Goal: Task Accomplishment & Management: Use online tool/utility

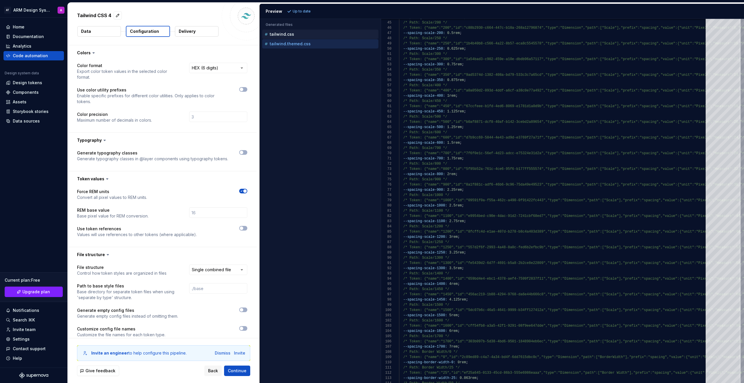
select select "********"
select select "**********"
type textarea "*"
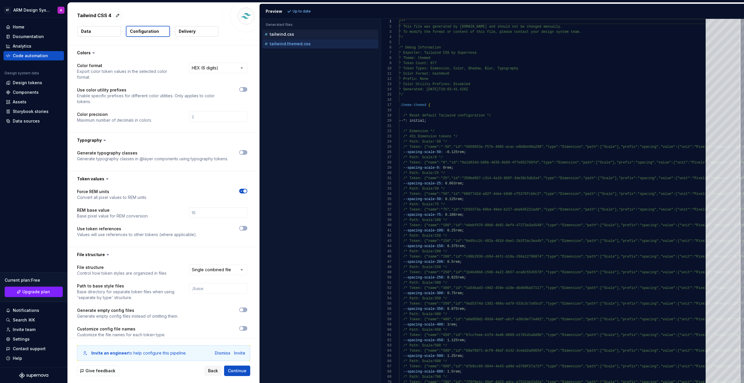
click at [302, 36] on div "tailwind.css" at bounding box center [320, 34] width 115 height 6
type textarea "**********"
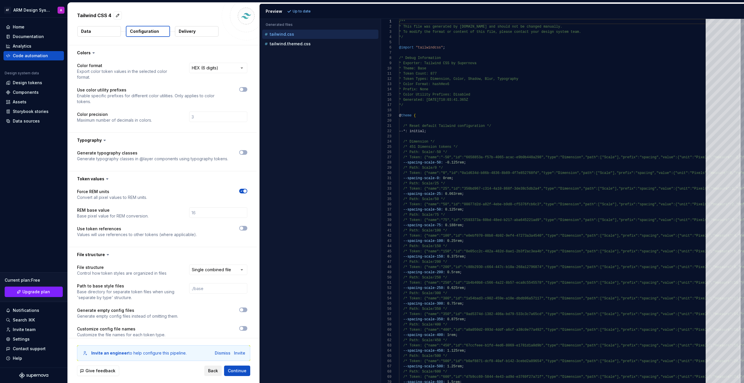
click at [218, 371] on span "Back" at bounding box center [213, 371] width 10 height 6
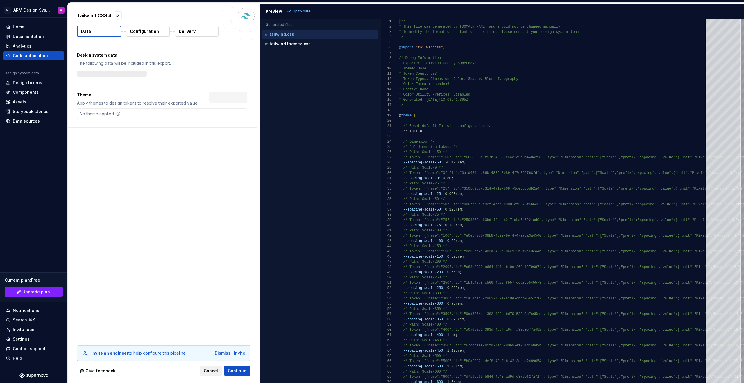
click at [218, 371] on span "Cancel" at bounding box center [211, 371] width 14 height 6
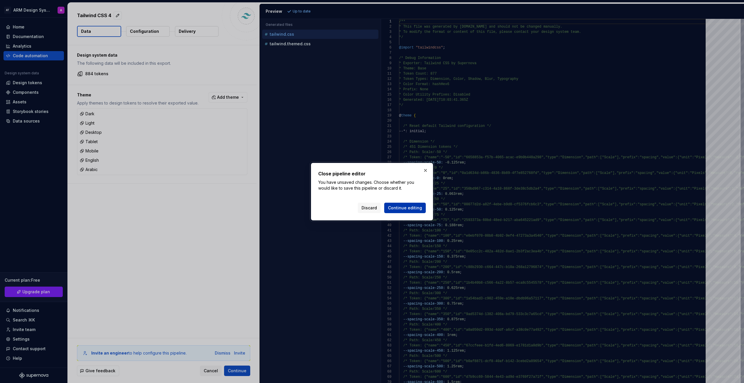
click at [407, 208] on span "Continue editing" at bounding box center [405, 208] width 34 height 6
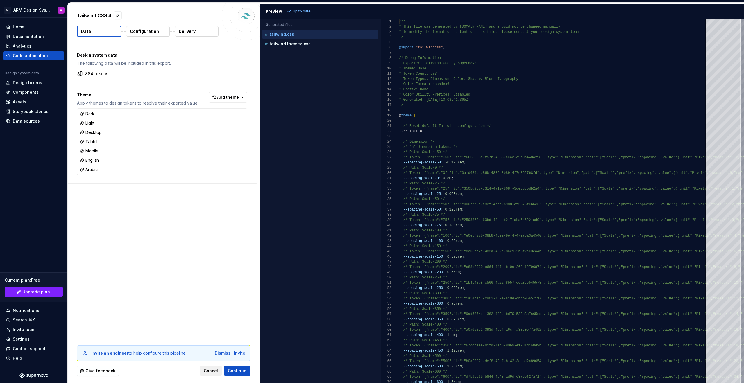
click at [208, 368] on span "Cancel" at bounding box center [211, 371] width 14 height 6
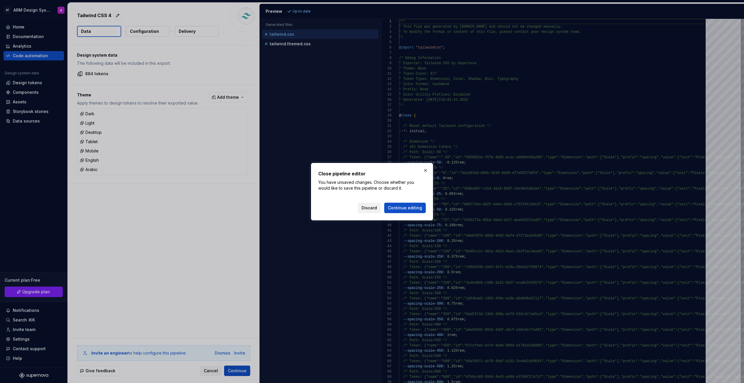
click at [375, 205] on span "Discard" at bounding box center [368, 208] width 15 height 6
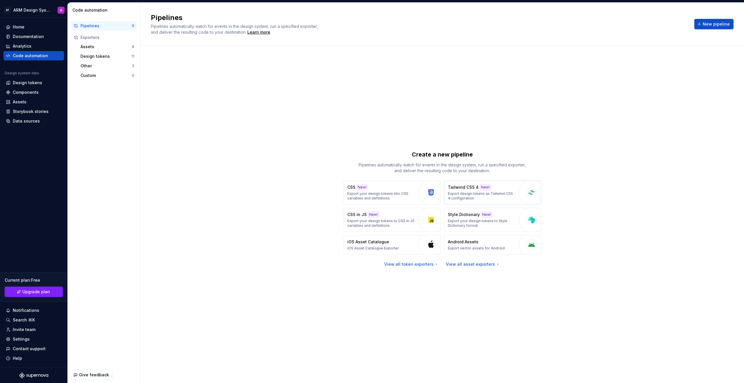
click at [524, 194] on div "button" at bounding box center [532, 193] width 26 height 26
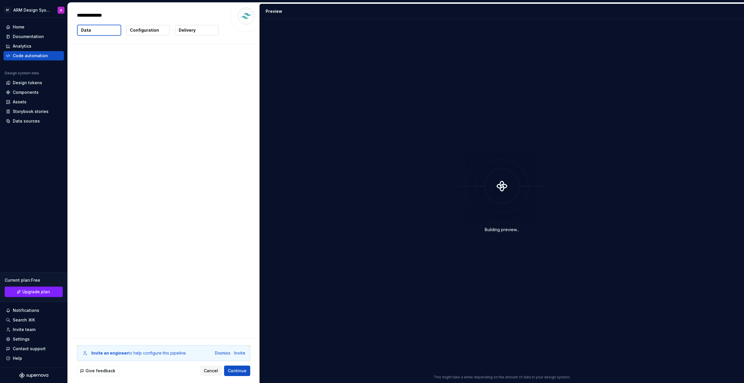
type textarea "*"
click at [238, 98] on span "Add theme" at bounding box center [228, 97] width 22 height 6
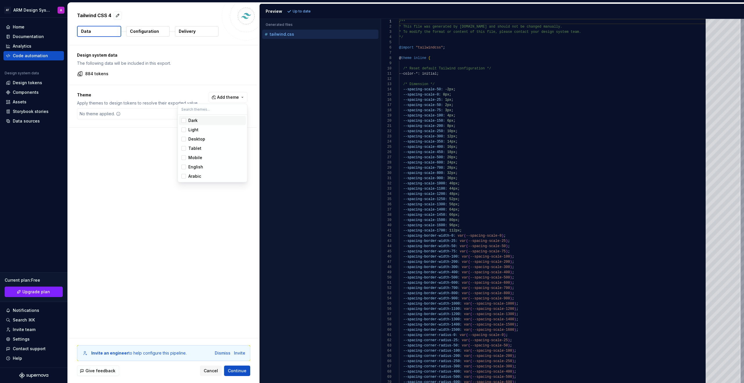
click at [184, 121] on div "Suggestions" at bounding box center [183, 120] width 5 height 5
click at [183, 127] on span "Light" at bounding box center [212, 129] width 67 height 9
click at [187, 139] on span "Desktop" at bounding box center [212, 139] width 67 height 9
click at [185, 149] on div "Suggestions" at bounding box center [183, 148] width 5 height 5
click at [182, 157] on div "Suggestions" at bounding box center [183, 157] width 5 height 5
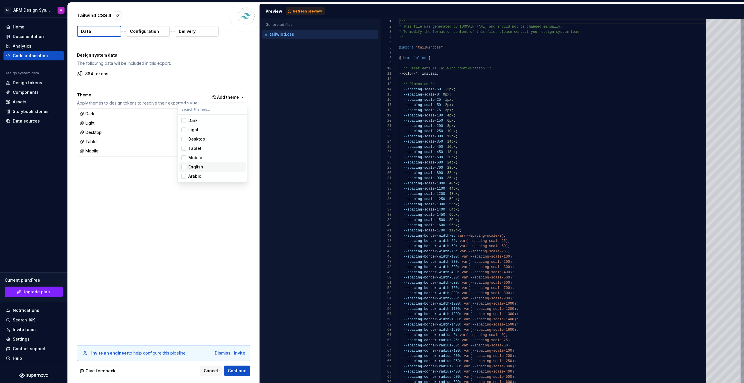
click at [183, 168] on div "Suggestions" at bounding box center [183, 167] width 5 height 5
click at [184, 177] on div "Suggestions" at bounding box center [183, 176] width 5 height 5
click at [136, 254] on html "AT ARM Design System A Home Documentation Analytics Code automation Design syst…" at bounding box center [372, 191] width 744 height 383
click at [235, 371] on span "Continue" at bounding box center [237, 371] width 19 height 6
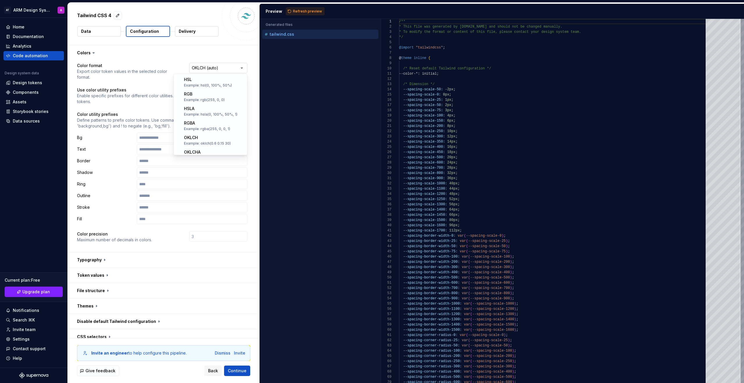
click at [215, 70] on html "**********" at bounding box center [372, 191] width 744 height 383
select select "********"
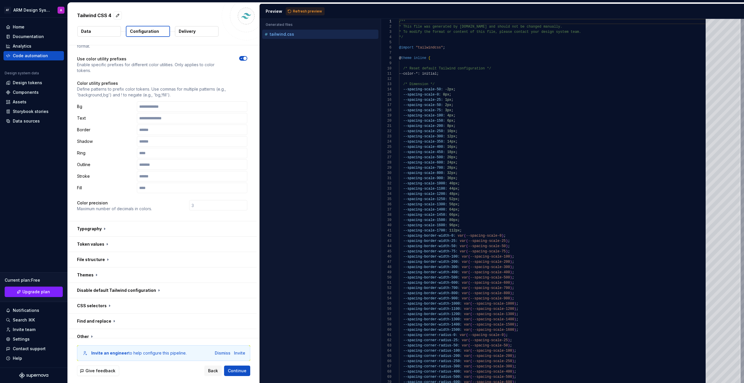
scroll to position [53, 0]
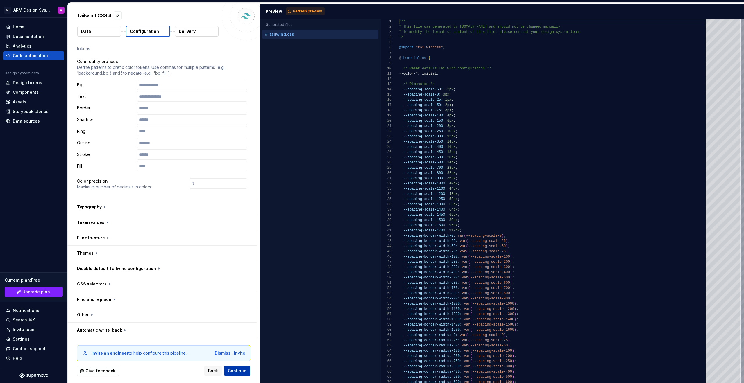
click at [241, 372] on span "Continue" at bounding box center [237, 371] width 19 height 6
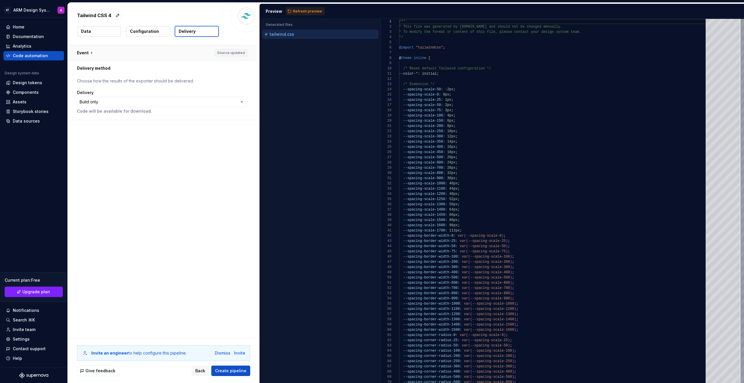
click at [91, 53] on button "button" at bounding box center [162, 52] width 189 height 15
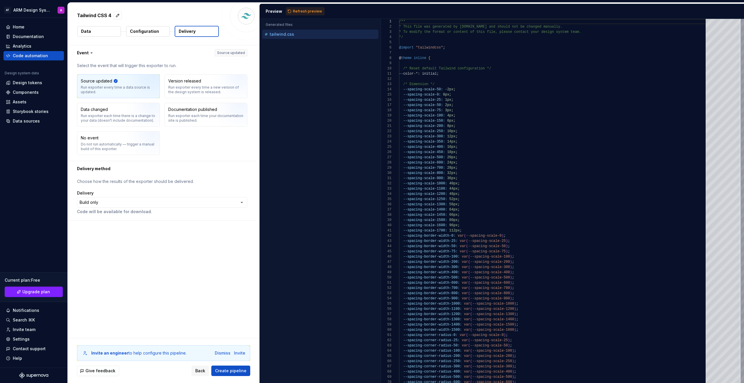
click at [162, 249] on div "**********" at bounding box center [164, 191] width 192 height 293
click at [304, 12] on span "Refresh preview" at bounding box center [307, 11] width 29 height 5
type textarea "**********"
click at [144, 32] on p "Configuration" at bounding box center [144, 31] width 29 height 6
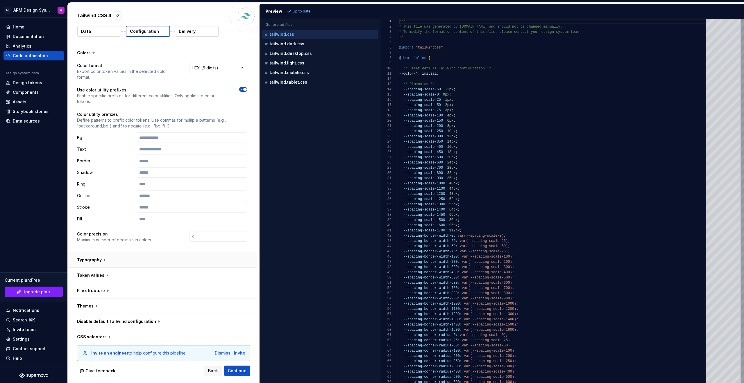
click at [86, 258] on button "button" at bounding box center [162, 259] width 189 height 15
click at [218, 368] on span "Back" at bounding box center [213, 371] width 10 height 6
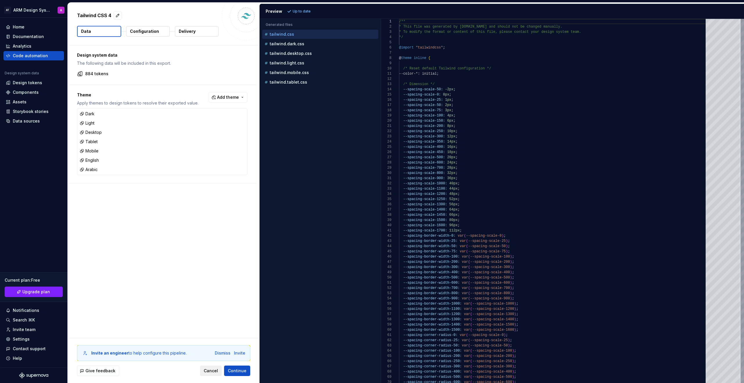
click at [217, 369] on span "Cancel" at bounding box center [211, 371] width 14 height 6
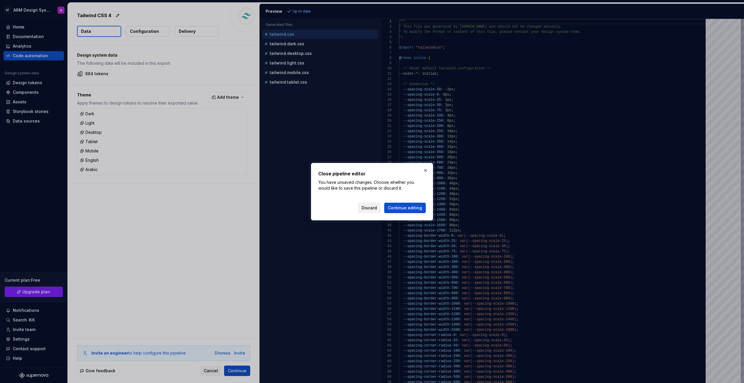
click at [369, 205] on button "Discard" at bounding box center [369, 208] width 23 height 10
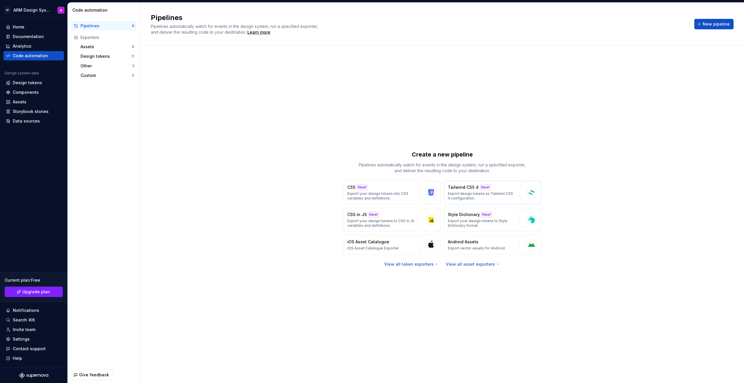
click at [497, 198] on p "Export design tokens as Tailwind CSS 4 configuration." at bounding box center [482, 195] width 68 height 9
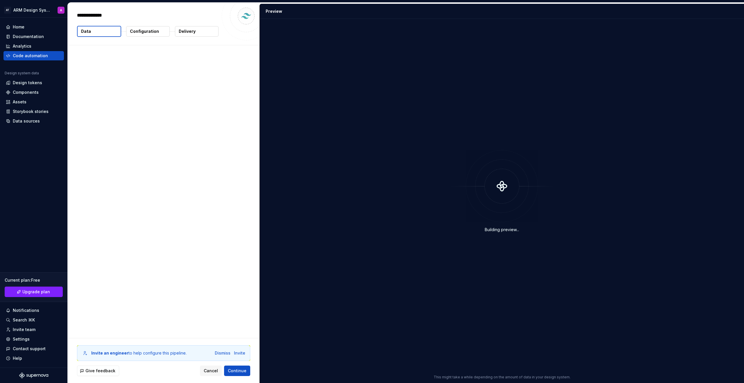
type textarea "*"
click at [241, 378] on div "Invite an engineer to help configure this pipeline. Dismiss Invite Give feedbac…" at bounding box center [164, 360] width 192 height 45
click at [241, 373] on span "Continue" at bounding box center [237, 371] width 19 height 6
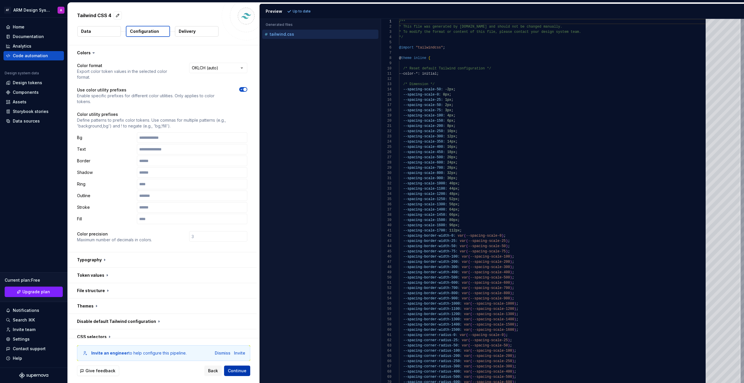
click at [241, 373] on span "Continue" at bounding box center [237, 371] width 19 height 6
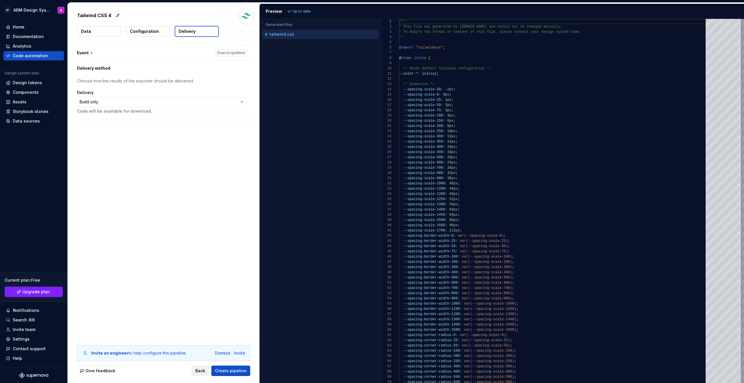
click at [203, 370] on span "Back" at bounding box center [200, 371] width 10 height 6
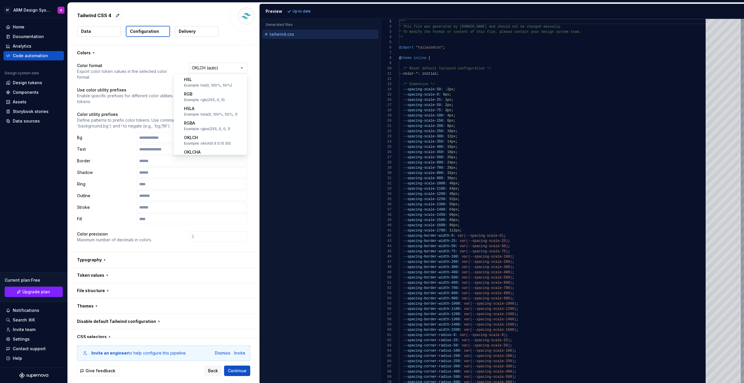
click at [228, 64] on html "**********" at bounding box center [372, 191] width 744 height 383
select select "********"
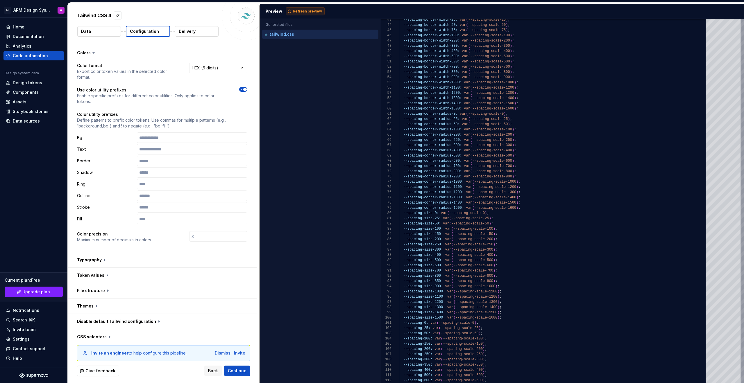
click at [301, 12] on span "Refresh preview" at bounding box center [307, 11] width 29 height 5
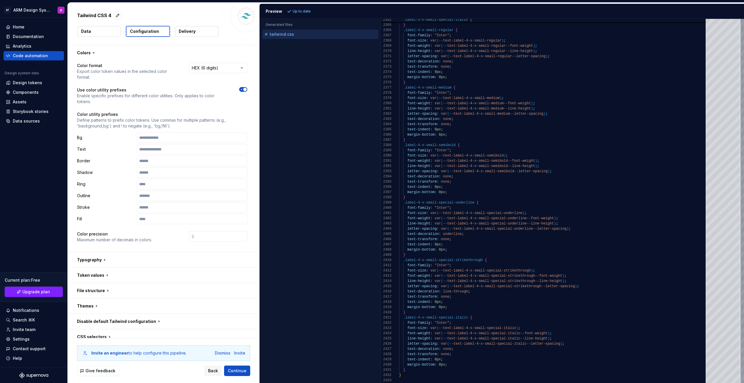
type textarea "**********"
click at [540, 195] on div "}" at bounding box center [554, 197] width 310 height 5
click at [292, 164] on div "Accessibility guide for tree . Navigate the tree with the arrow keys. Common tr…" at bounding box center [320, 205] width 121 height 355
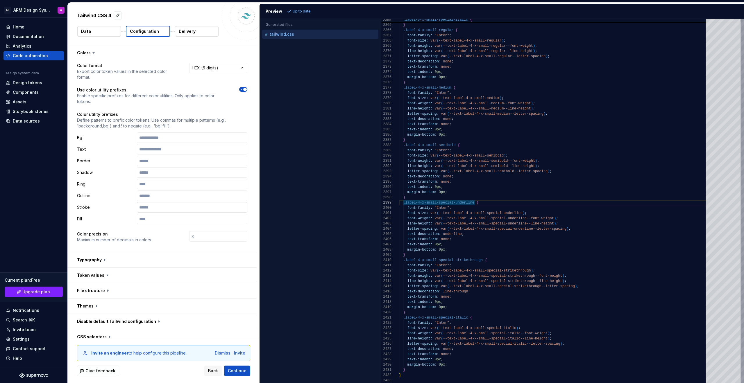
scroll to position [53, 0]
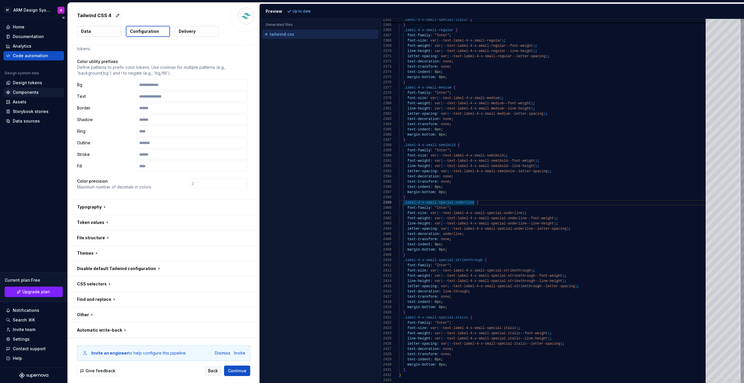
click at [33, 89] on div "Components" at bounding box center [33, 92] width 60 height 9
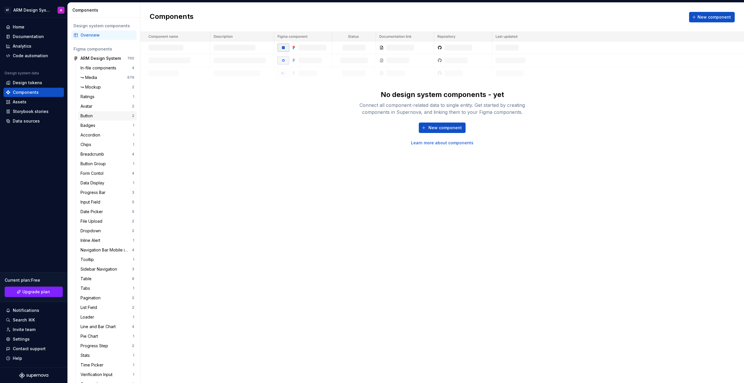
click at [100, 119] on div "Button 2" at bounding box center [107, 115] width 58 height 9
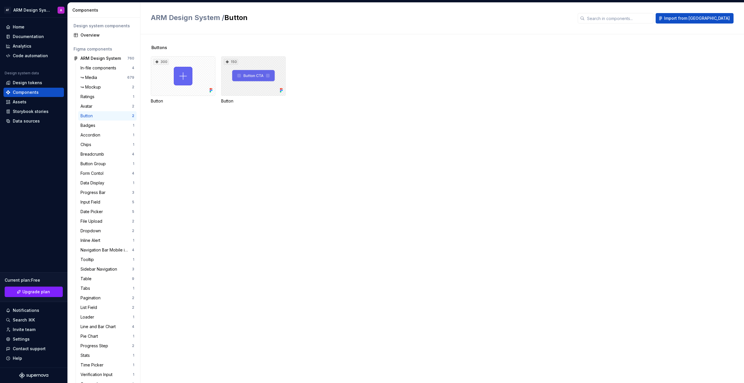
click at [239, 84] on div "150" at bounding box center [253, 76] width 64 height 40
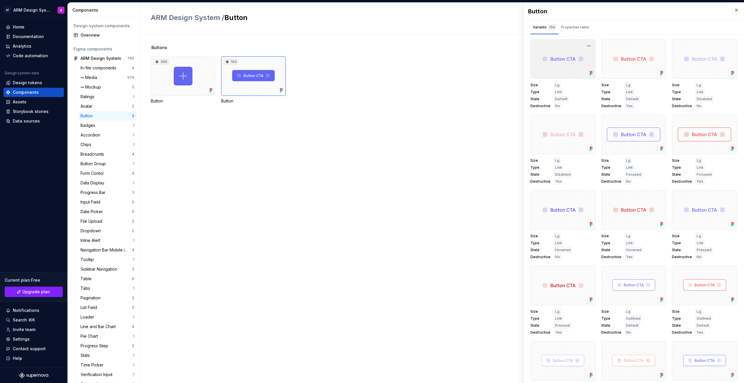
click at [558, 68] on div at bounding box center [562, 59] width 65 height 40
click at [585, 43] on button "button" at bounding box center [589, 46] width 8 height 8
click at [414, 229] on div "Buttons 300 Button 150 Button" at bounding box center [447, 208] width 593 height 349
click at [570, 26] on div "Properties table" at bounding box center [575, 27] width 28 height 6
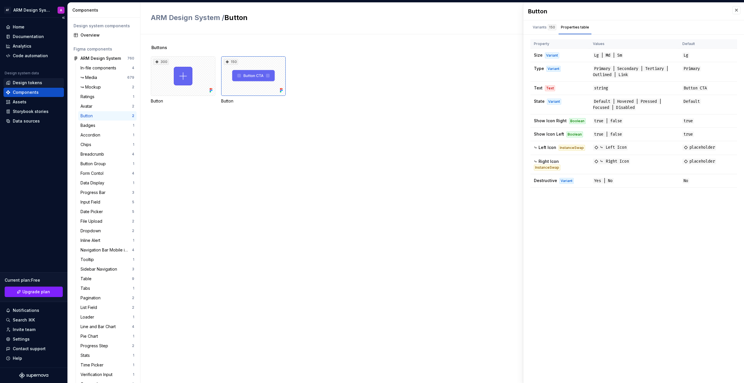
click at [39, 80] on div "Design tokens" at bounding box center [27, 83] width 29 height 6
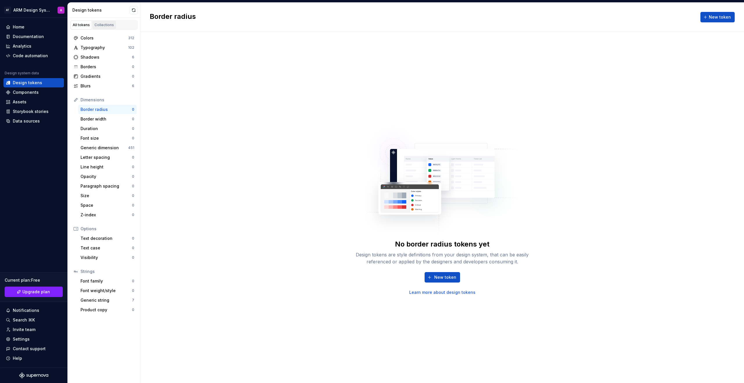
click at [105, 24] on div "Collections" at bounding box center [103, 25] width 19 height 5
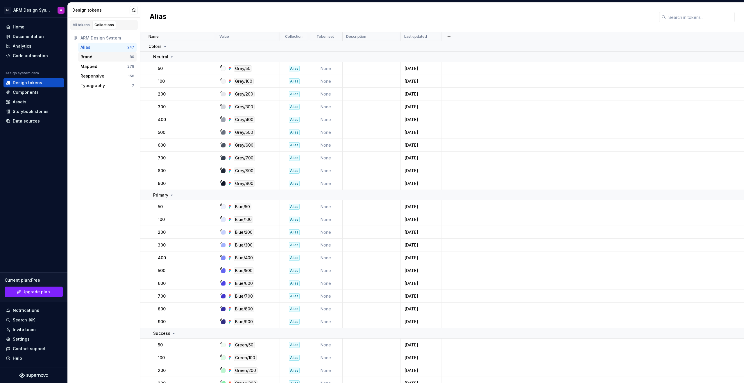
click at [95, 58] on div "Brand" at bounding box center [104, 57] width 49 height 6
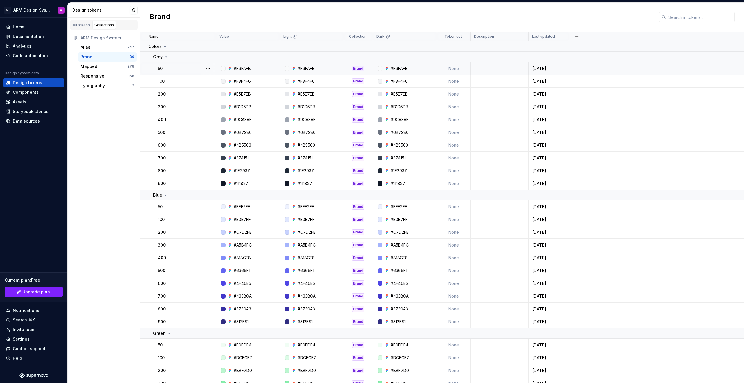
click at [300, 68] on div "#F9FAFB" at bounding box center [306, 69] width 17 height 6
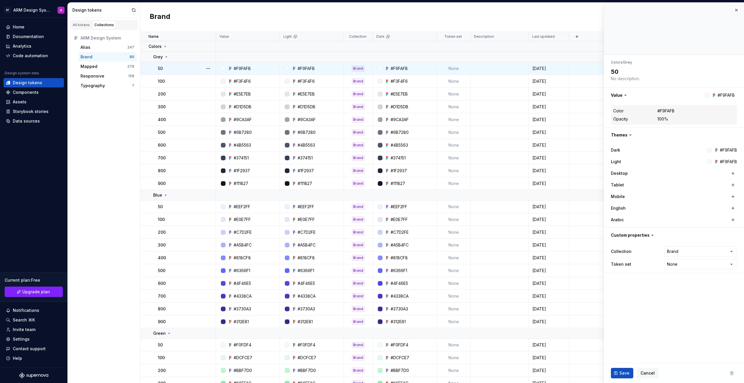
type textarea "*"
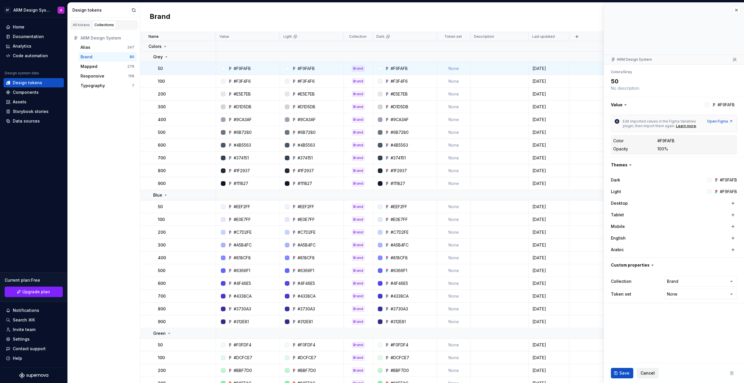
click at [655, 374] on button "Cancel" at bounding box center [648, 373] width 22 height 10
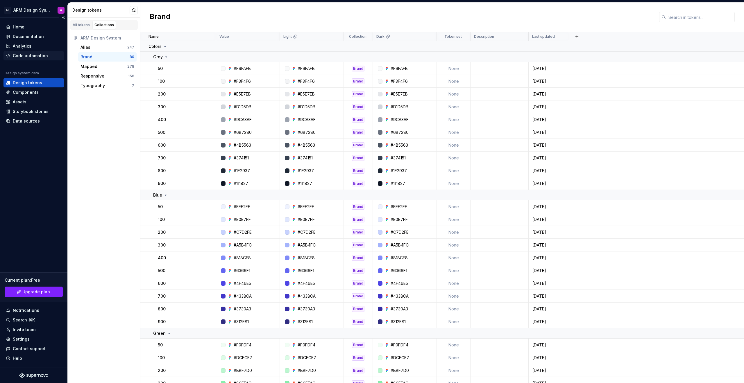
click at [35, 55] on div "Code automation" at bounding box center [30, 56] width 35 height 6
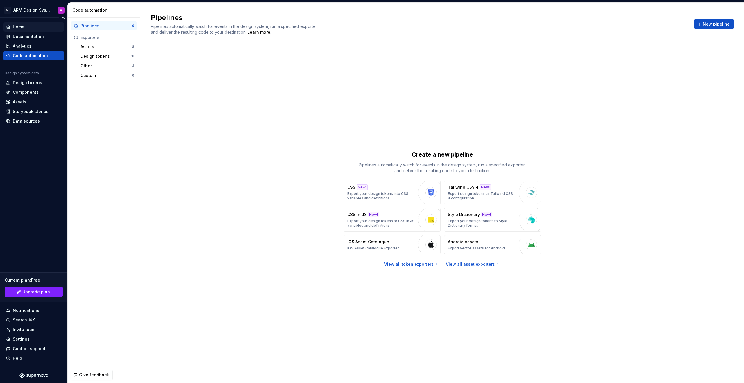
click at [17, 25] on div "Home" at bounding box center [19, 27] width 12 height 6
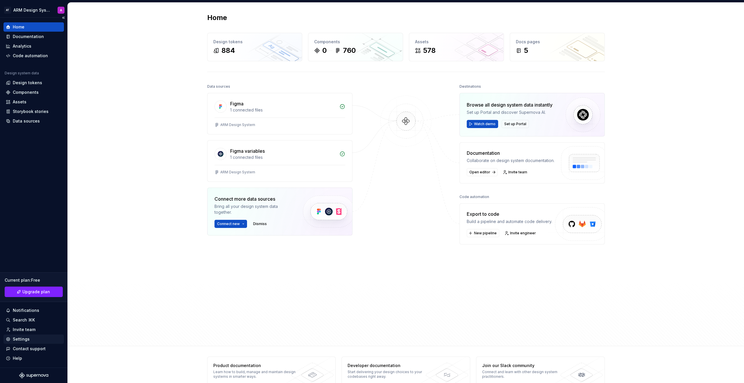
click at [48, 337] on div "Settings" at bounding box center [34, 339] width 56 height 6
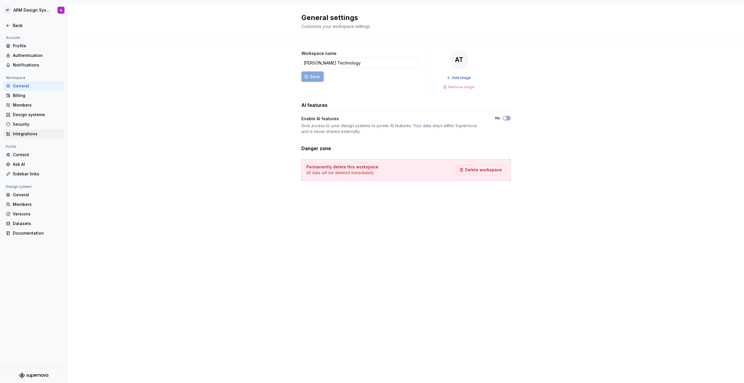
click at [26, 133] on div "Integrations" at bounding box center [37, 134] width 49 height 6
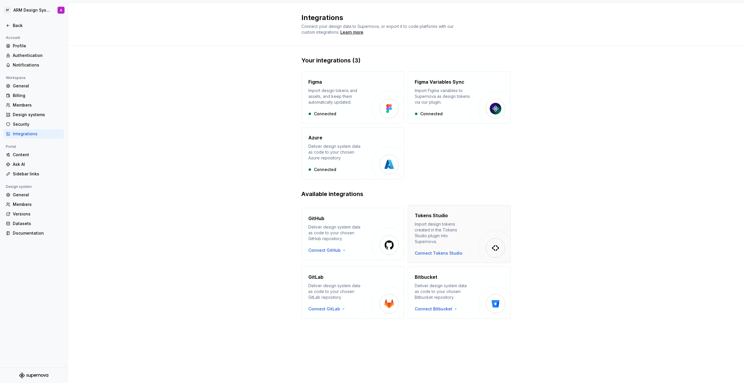
click at [449, 250] on div "Connect Tokens Studio" at bounding box center [439, 253] width 48 height 6
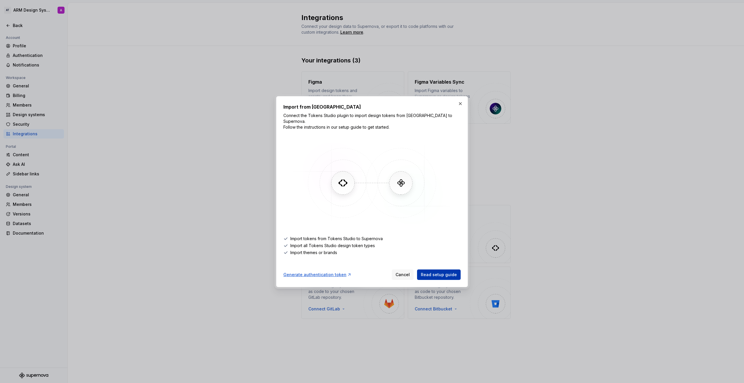
click at [436, 273] on span "Read setup guide" at bounding box center [439, 275] width 36 height 6
